Goal: Navigation & Orientation: Understand site structure

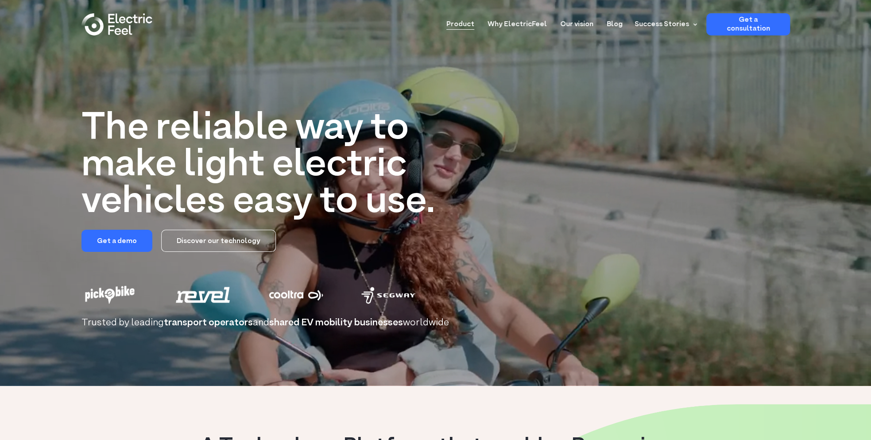
click at [474, 21] on link "Product" at bounding box center [460, 21] width 28 height 16
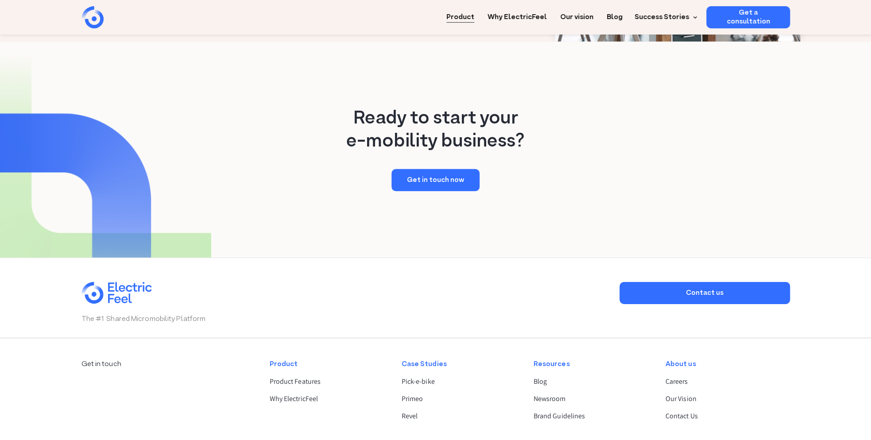
scroll to position [1731, 0]
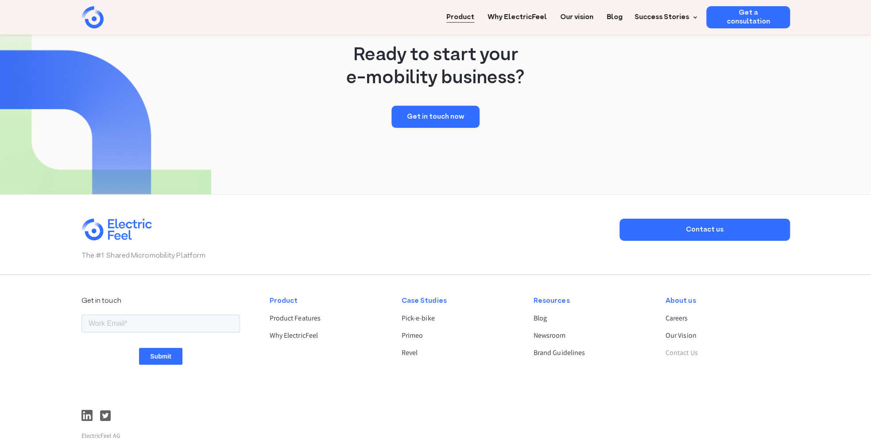
click at [688, 348] on link "Contact Us" at bounding box center [724, 353] width 117 height 11
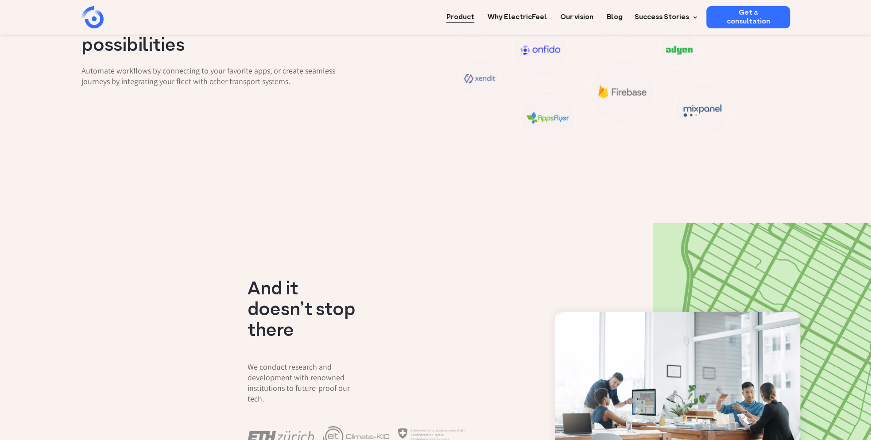
scroll to position [1155, 0]
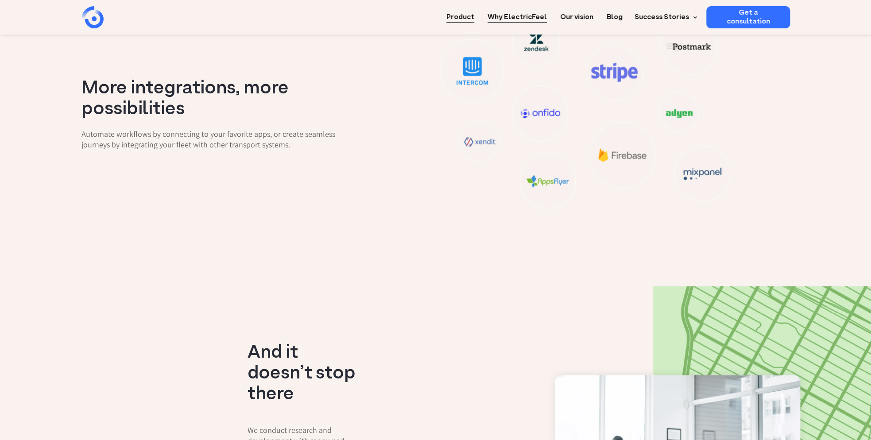
click at [532, 19] on link "Why ElectricFeel" at bounding box center [517, 14] width 59 height 16
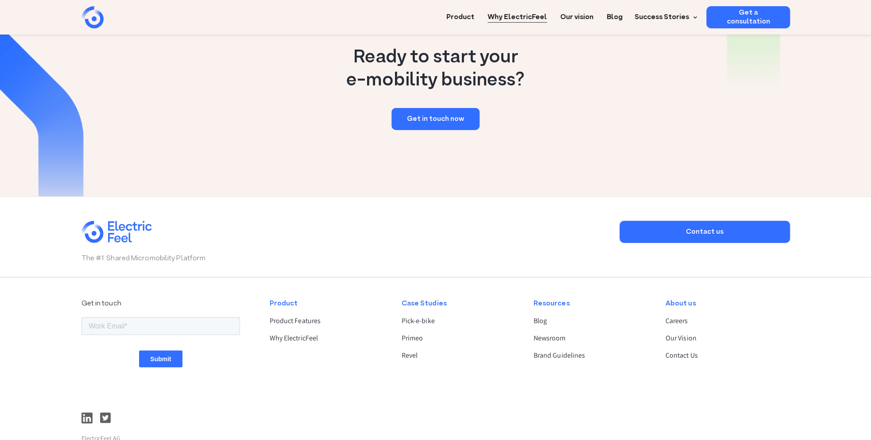
scroll to position [1372, 0]
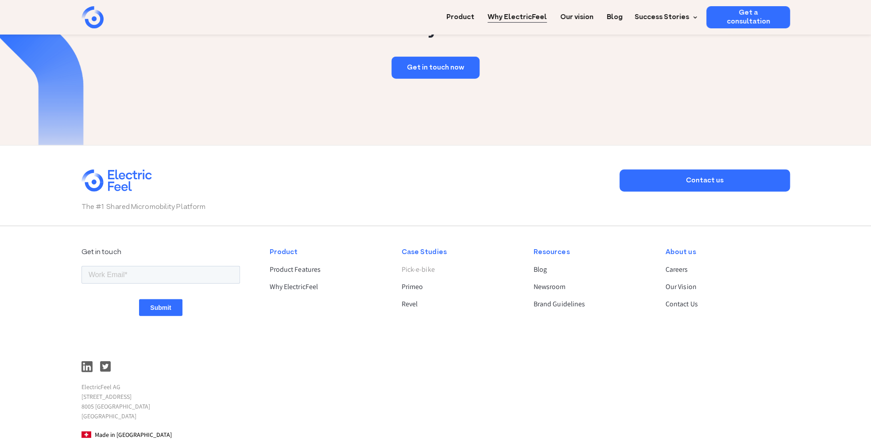
click at [411, 264] on link "Pick-e-bike" at bounding box center [459, 269] width 117 height 11
